Goal: Task Accomplishment & Management: Manage account settings

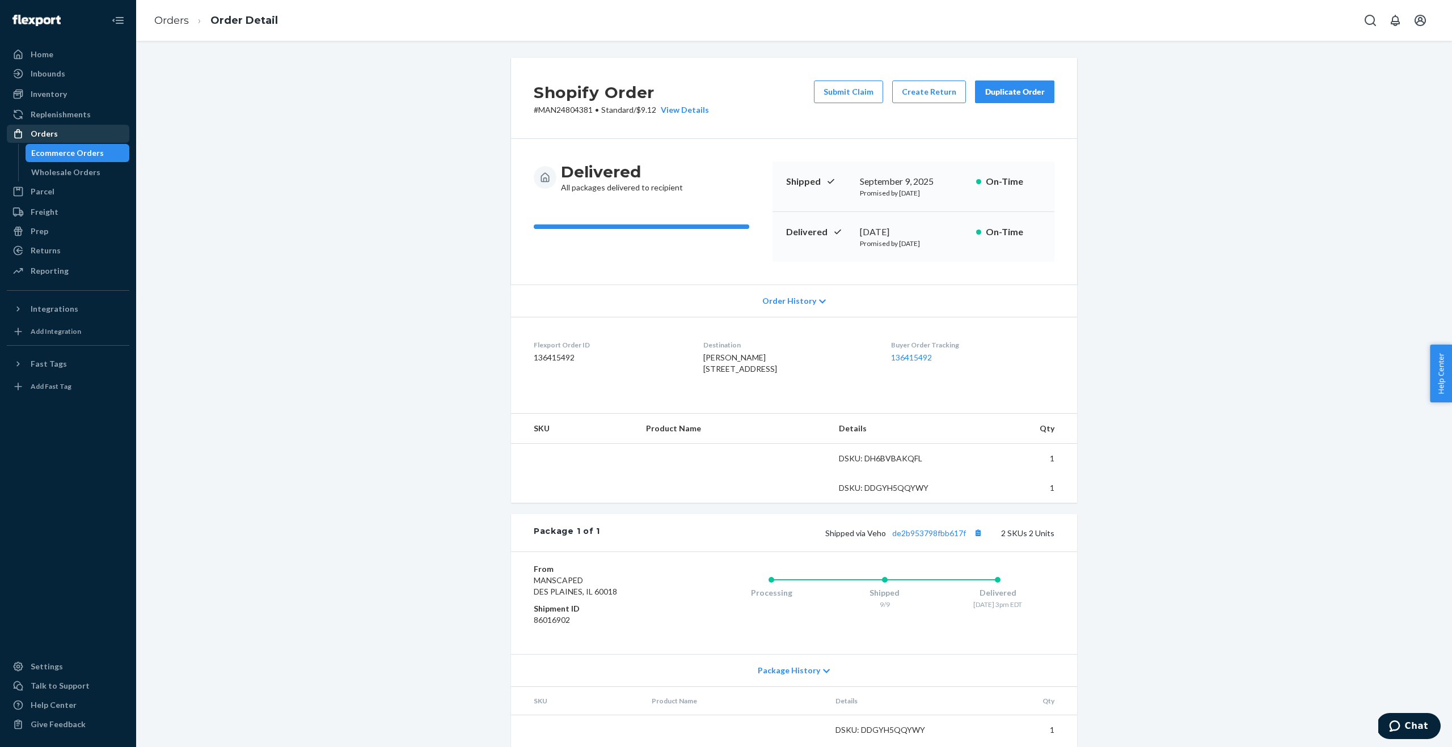
click at [54, 135] on div "Orders" at bounding box center [44, 133] width 27 height 11
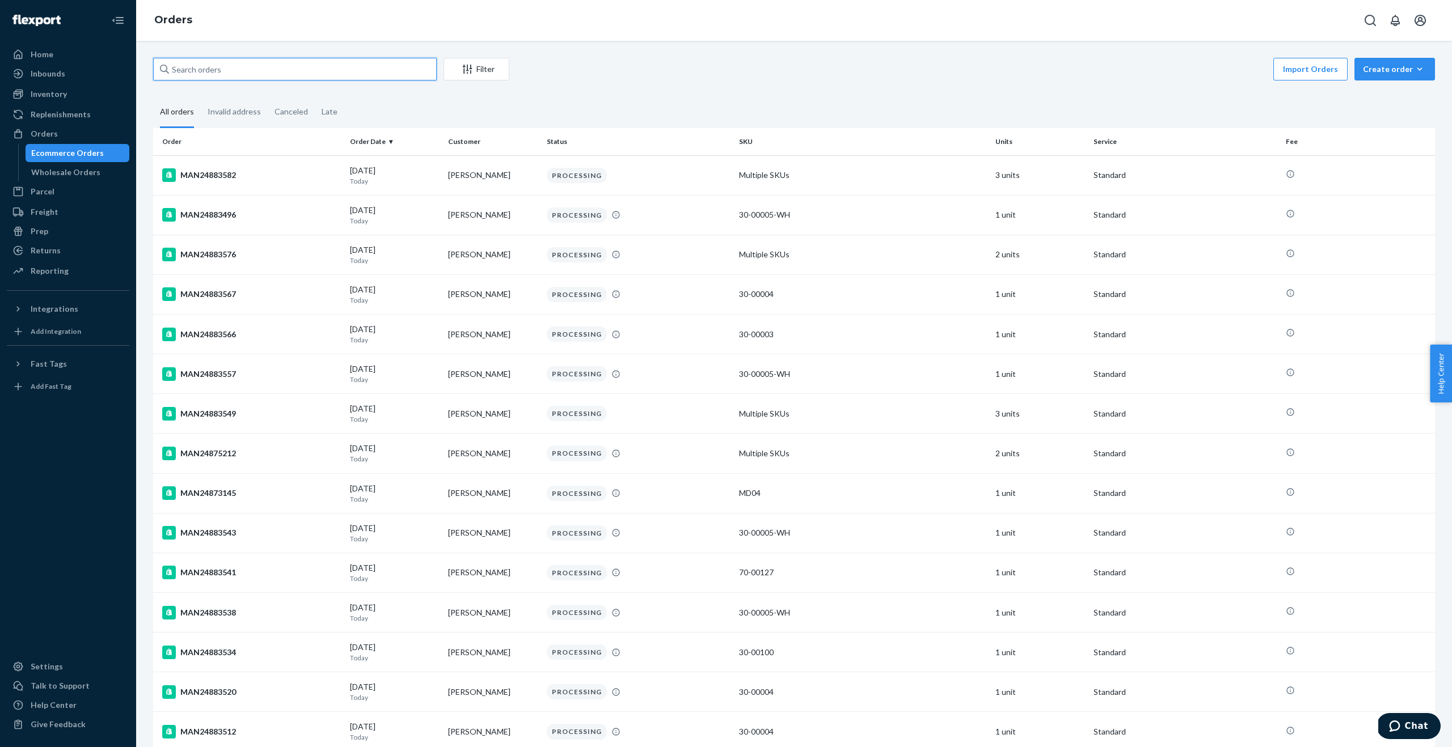
click at [269, 73] on input "text" at bounding box center [295, 69] width 284 height 23
paste input "MAN24878079"
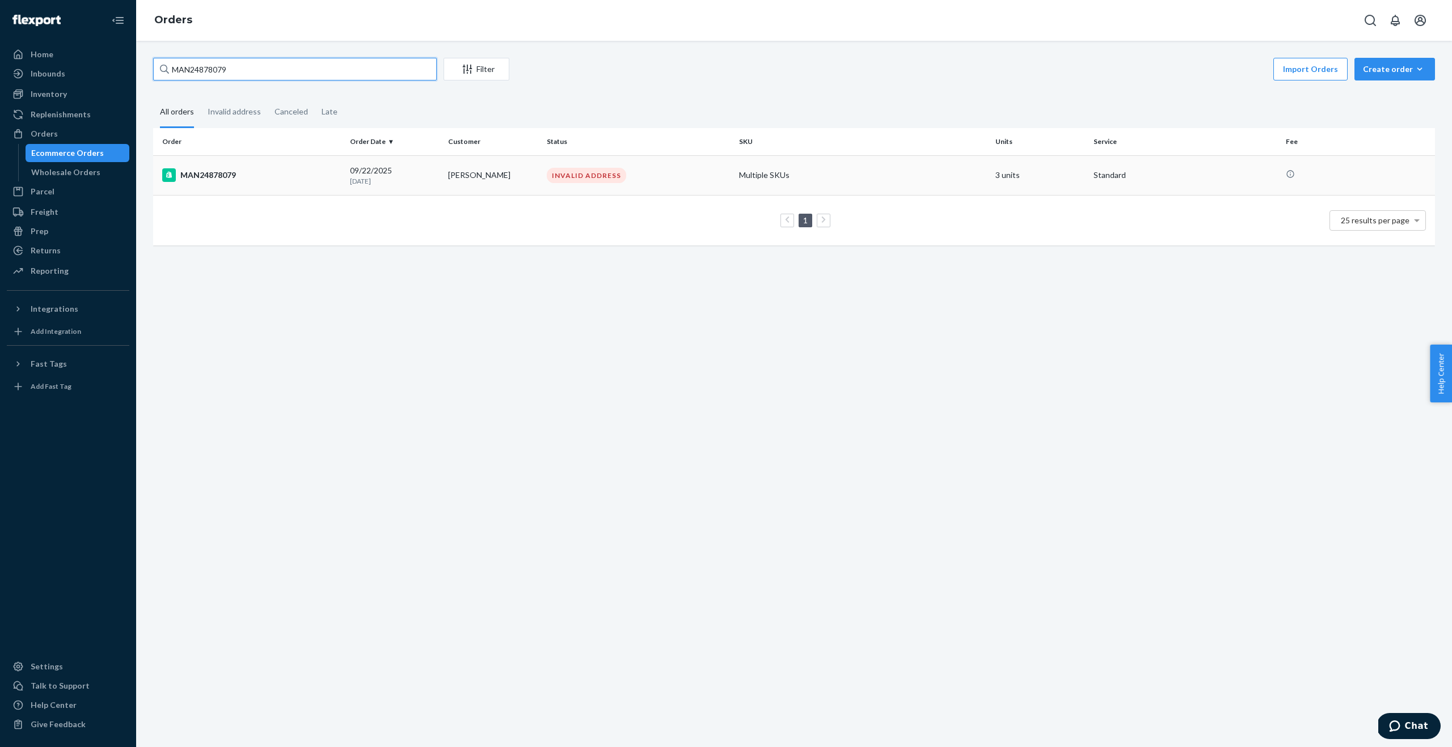
type input "MAN24878079"
click at [474, 172] on td "[PERSON_NAME]" at bounding box center [492, 175] width 98 height 40
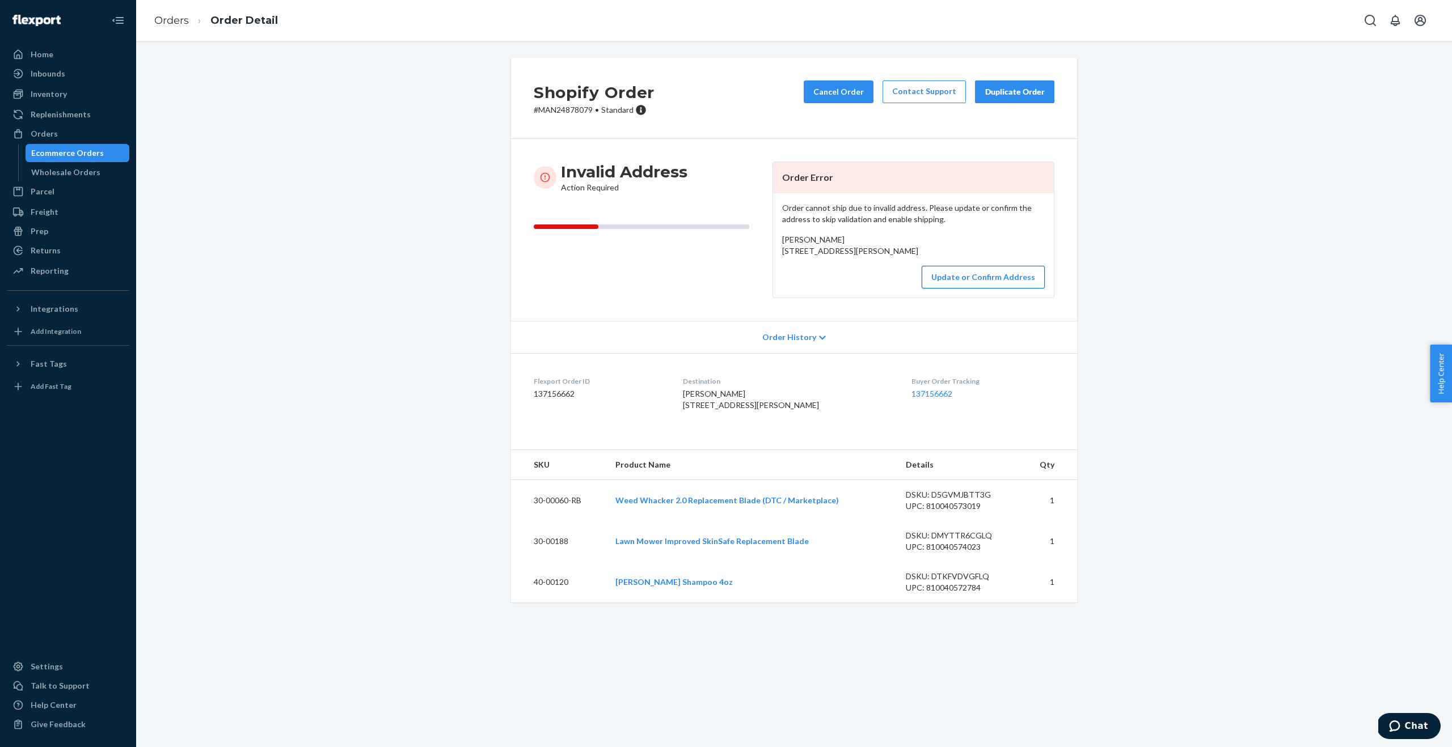
click at [981, 289] on button "Update or Confirm Address" at bounding box center [982, 277] width 123 height 23
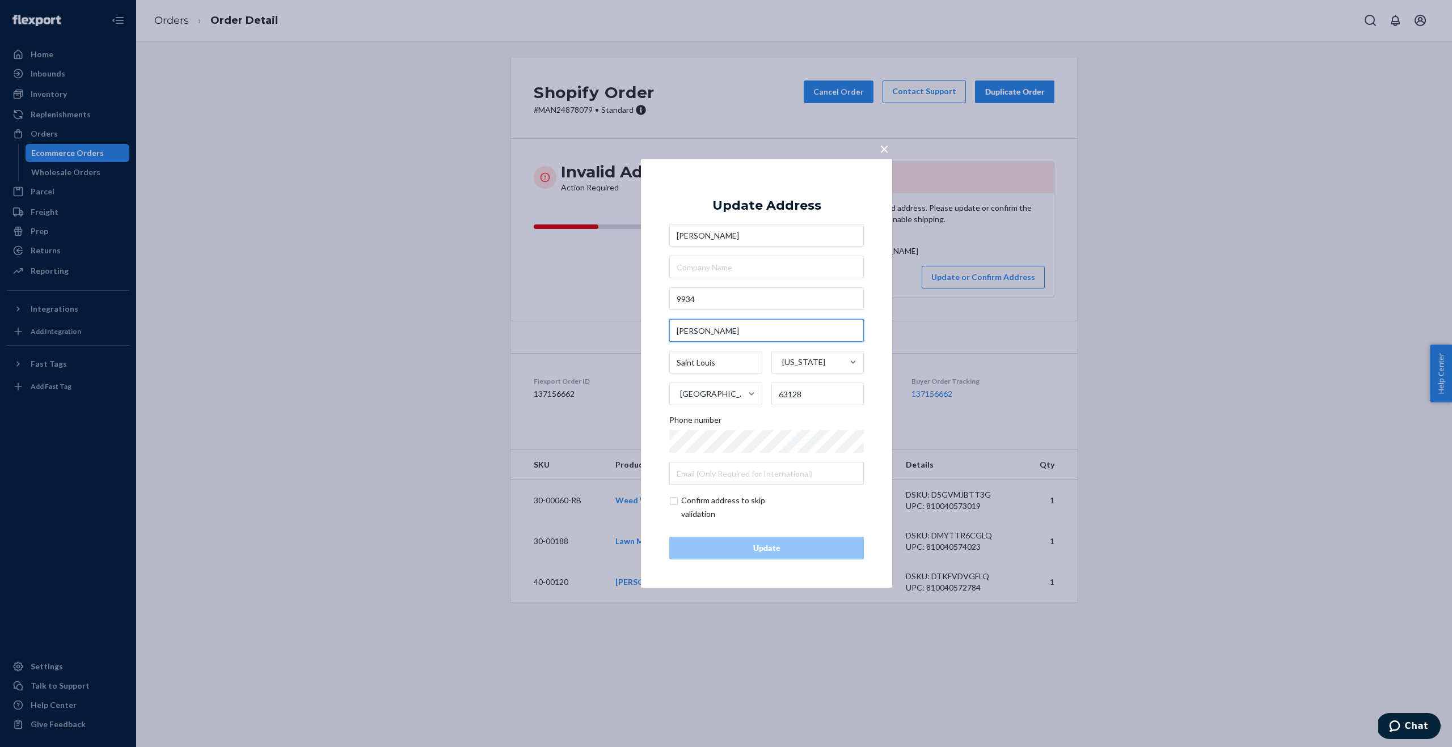
drag, startPoint x: 735, startPoint y: 334, endPoint x: 665, endPoint y: 332, distance: 70.3
click at [665, 332] on div "× Update Address [PERSON_NAME] [STREET_ADDRESS][PERSON_NAME][US_STATE] Phone nu…" at bounding box center [766, 373] width 251 height 429
click at [720, 298] on input "9934" at bounding box center [766, 298] width 194 height 23
paste input "[PERSON_NAME]"
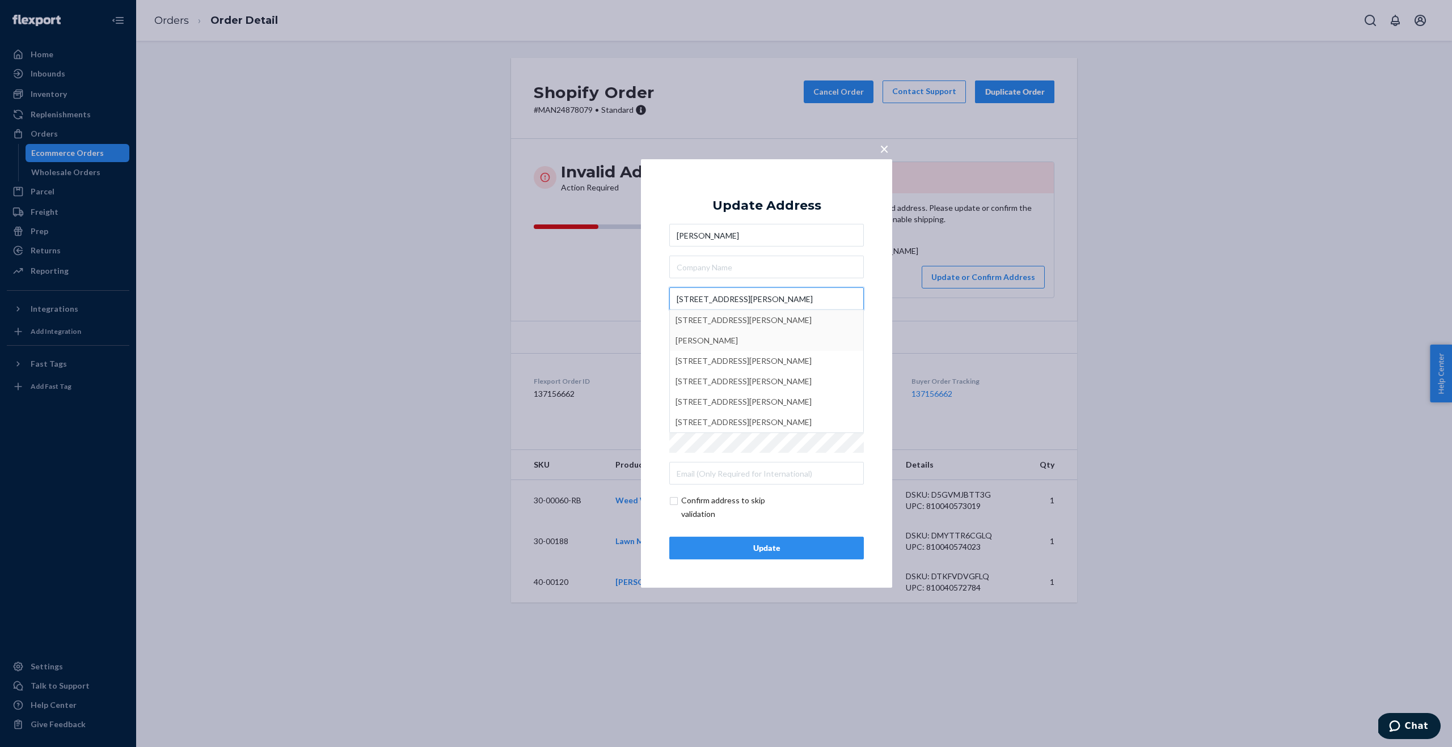
type input "[STREET_ADDRESS][PERSON_NAME]"
type input "[PERSON_NAME]"
type input "[STREET_ADDRESS][PERSON_NAME]"
click at [803, 543] on div "Update" at bounding box center [766, 548] width 175 height 11
